Goal: Transaction & Acquisition: Book appointment/travel/reservation

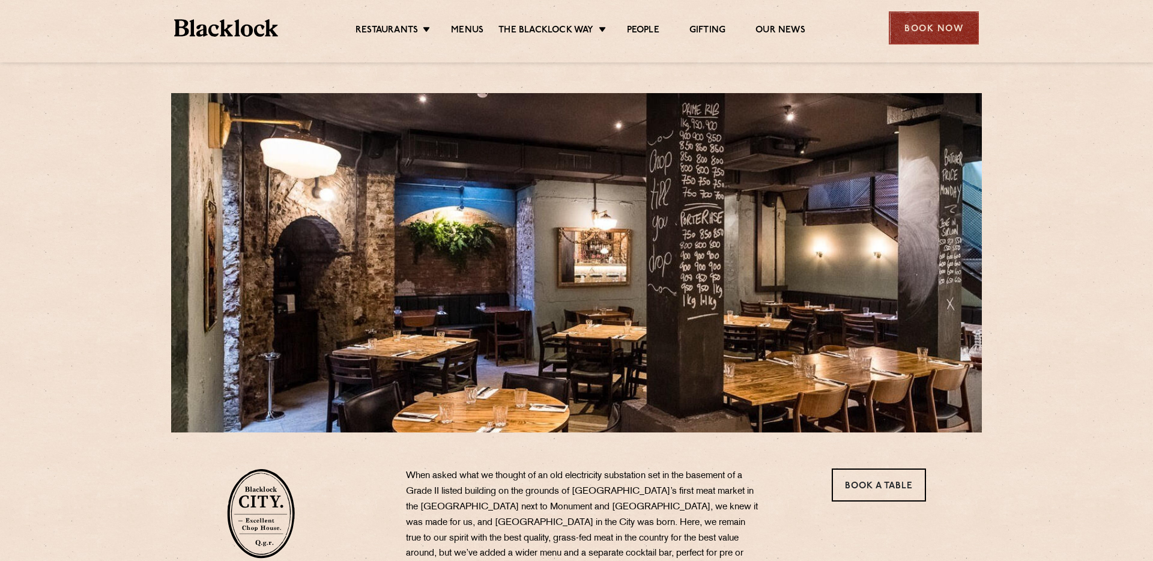
click at [941, 31] on div "Book Now" at bounding box center [933, 27] width 90 height 33
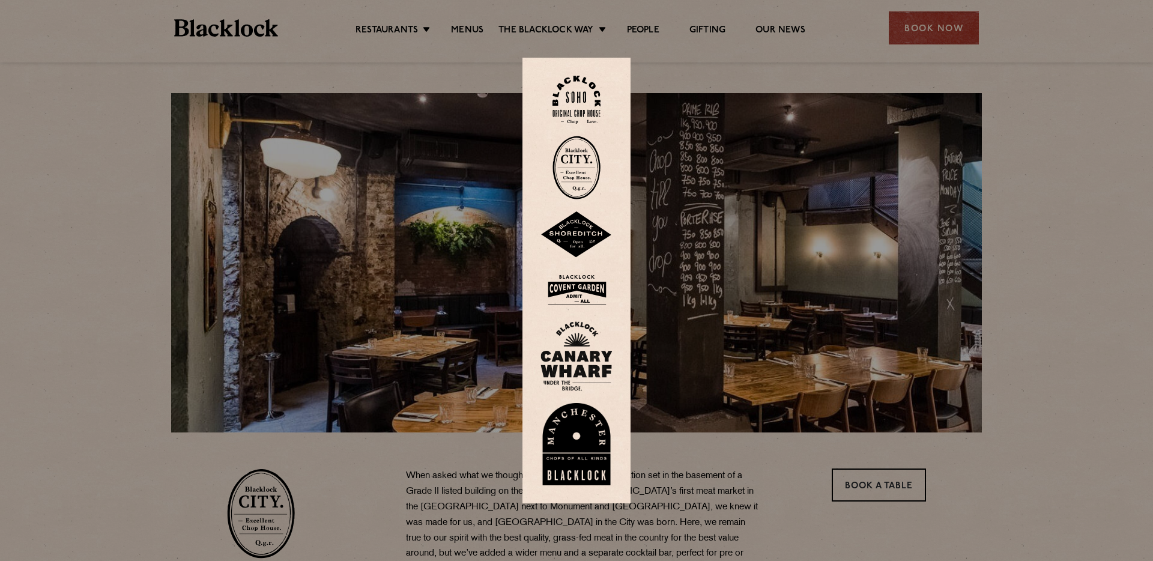
click at [580, 160] on img at bounding box center [576, 168] width 48 height 64
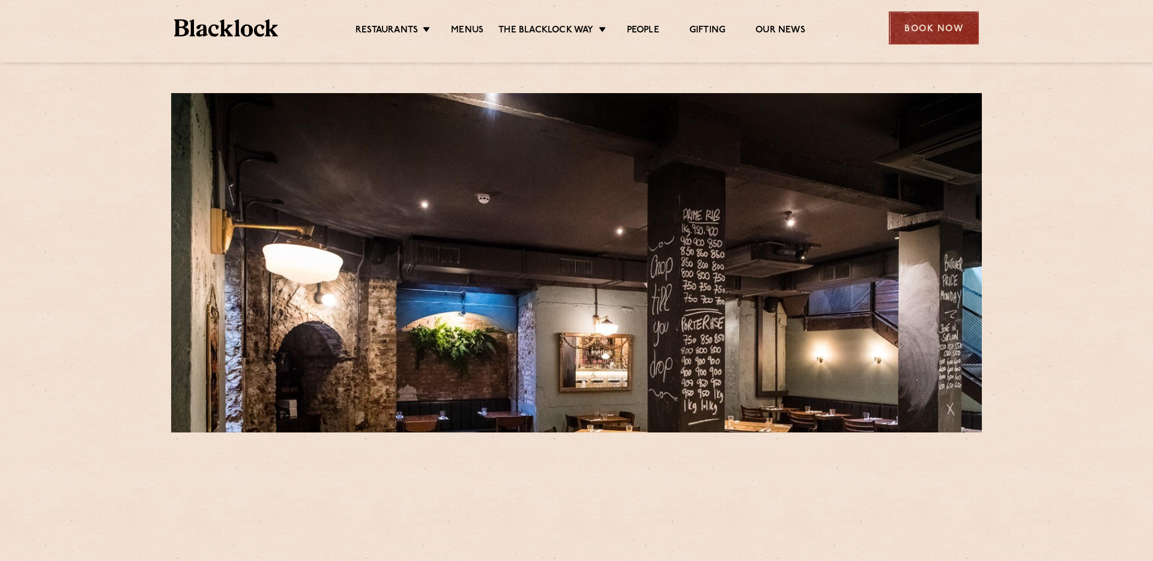
click at [933, 30] on div "Book Now" at bounding box center [933, 27] width 90 height 33
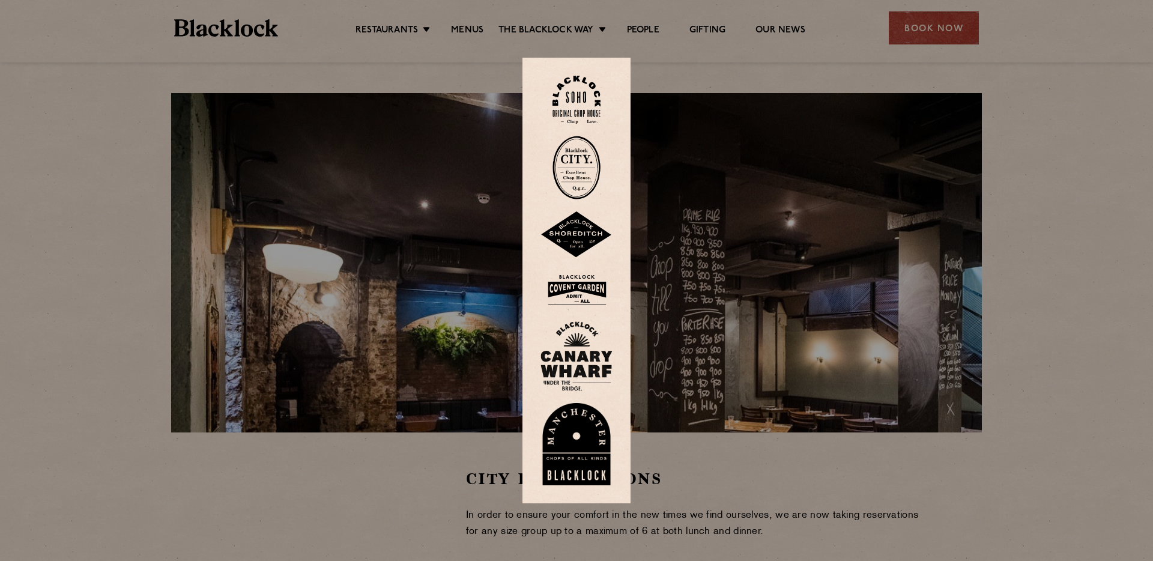
click at [566, 157] on img at bounding box center [576, 168] width 48 height 64
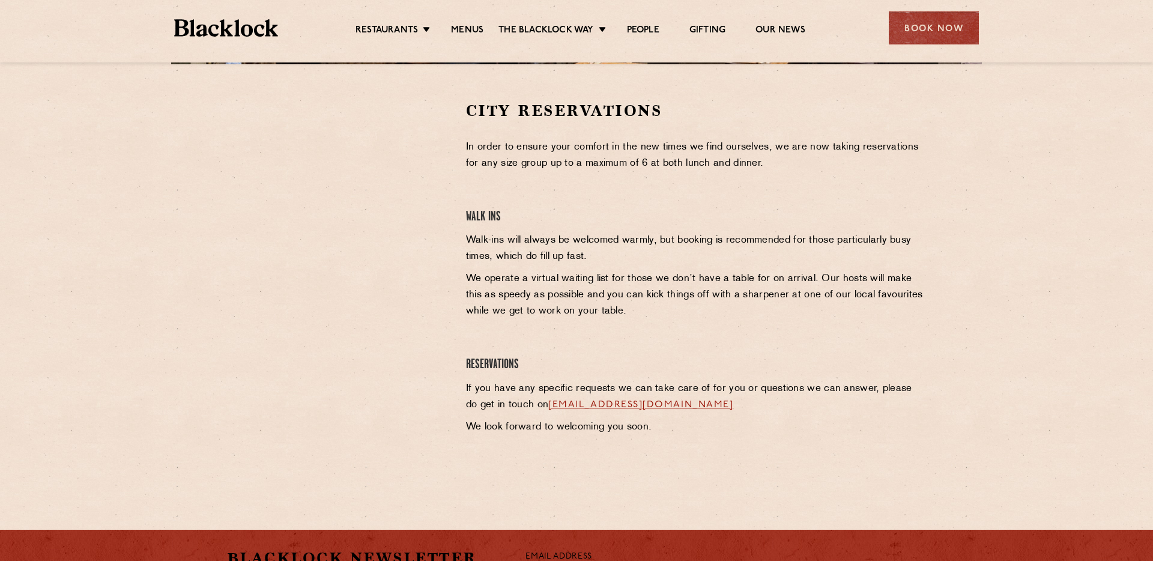
scroll to position [377, 0]
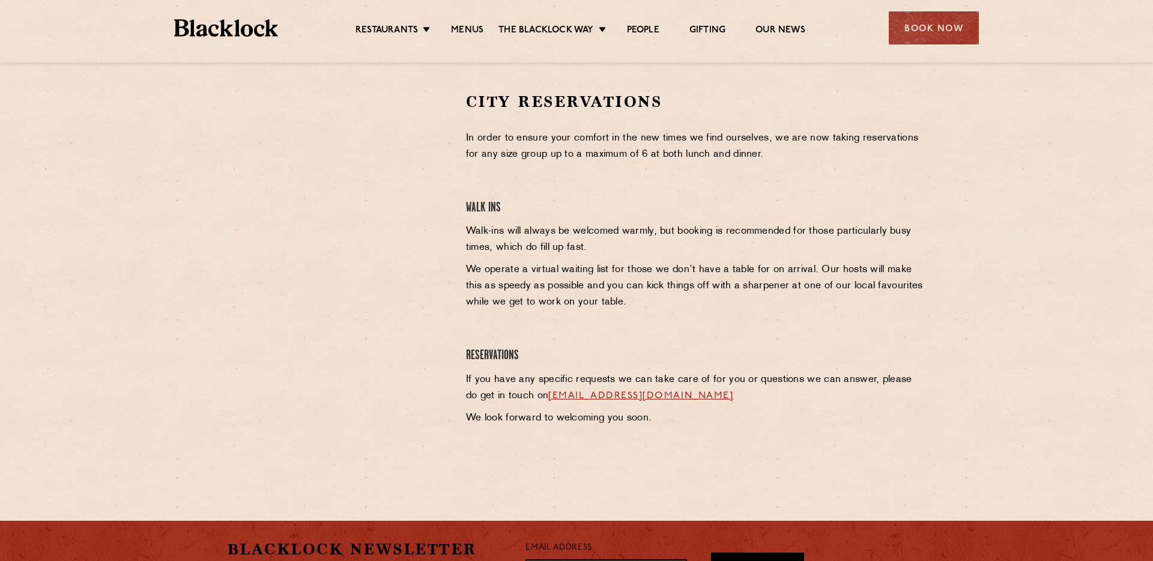
click at [193, 255] on section "City Reservations In order to ensure your comfort in the new times we find ours…" at bounding box center [576, 272] width 1153 height 435
click at [234, 312] on div at bounding box center [337, 272] width 239 height 363
click at [367, 300] on div at bounding box center [337, 272] width 239 height 363
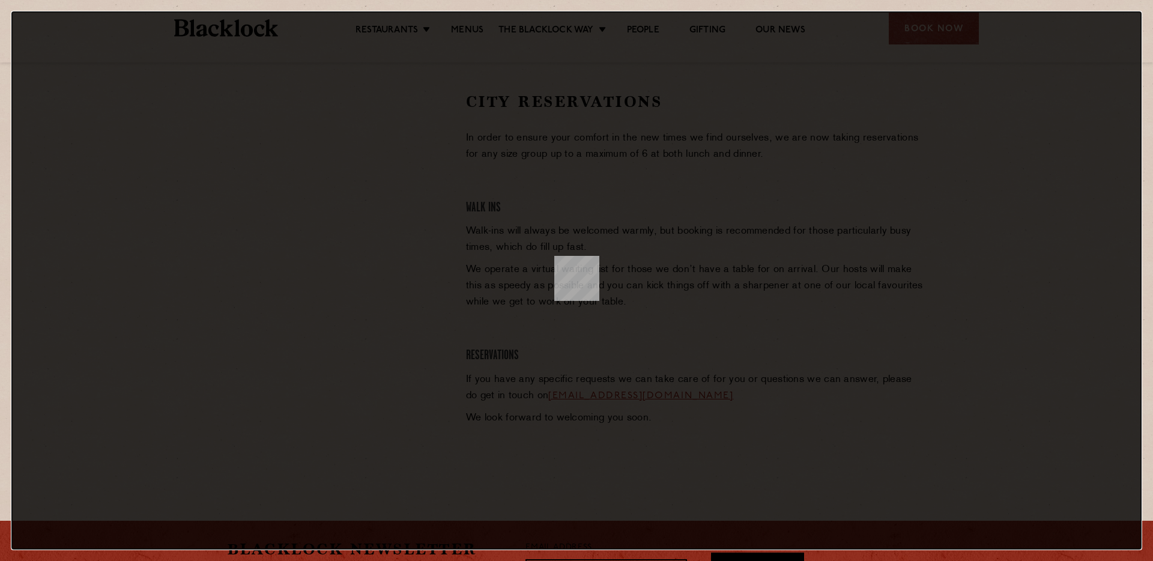
scroll to position [0, 0]
